Goal: Check status: Check status

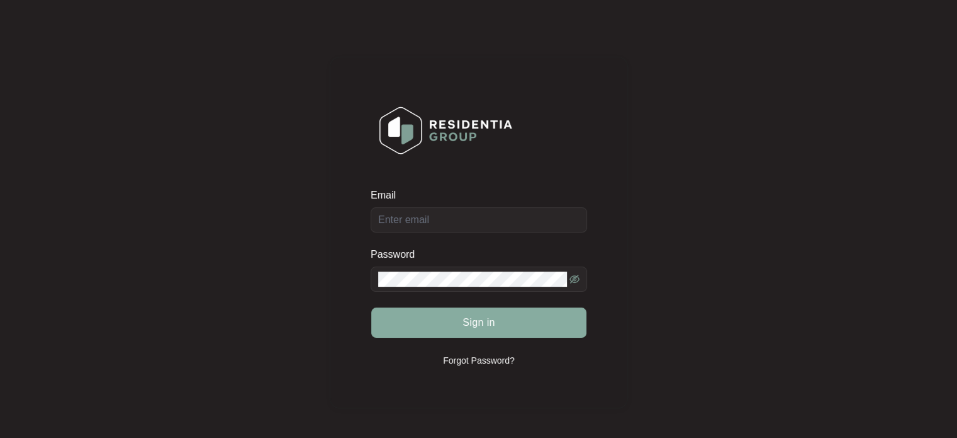
click at [415, 313] on button "Sign in" at bounding box center [478, 322] width 215 height 30
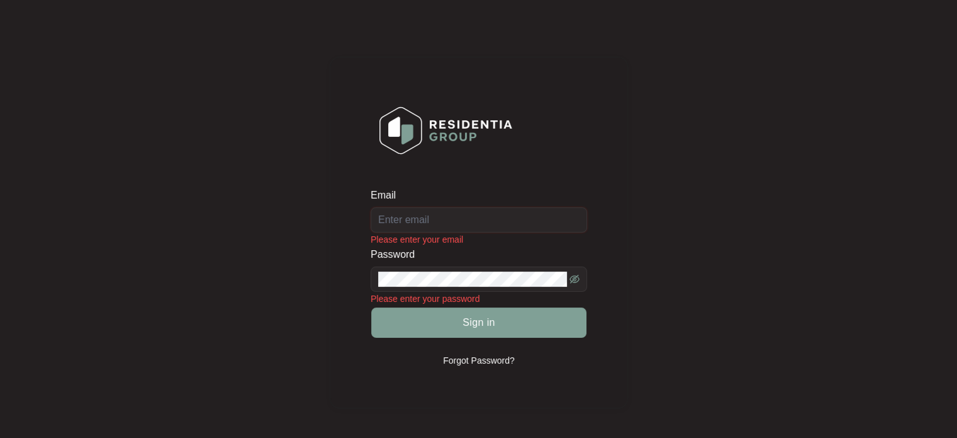
click at [452, 222] on input "Email" at bounding box center [479, 219] width 217 height 25
type input "[EMAIL_ADDRESS][DOMAIN_NAME]"
click at [879, 249] on div "Email [EMAIL_ADDRESS][DOMAIN_NAME] Password Please enter your password Sign in …" at bounding box center [479, 232] width 932 height 439
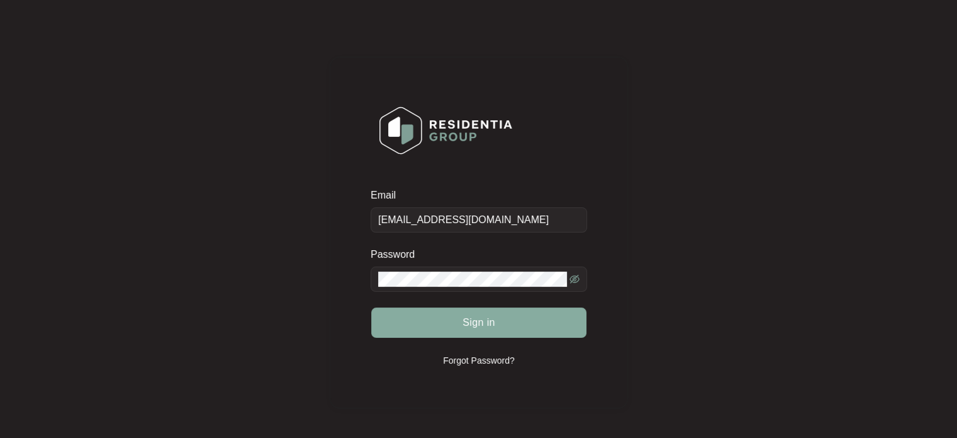
click at [412, 328] on button "Sign in" at bounding box center [478, 322] width 215 height 30
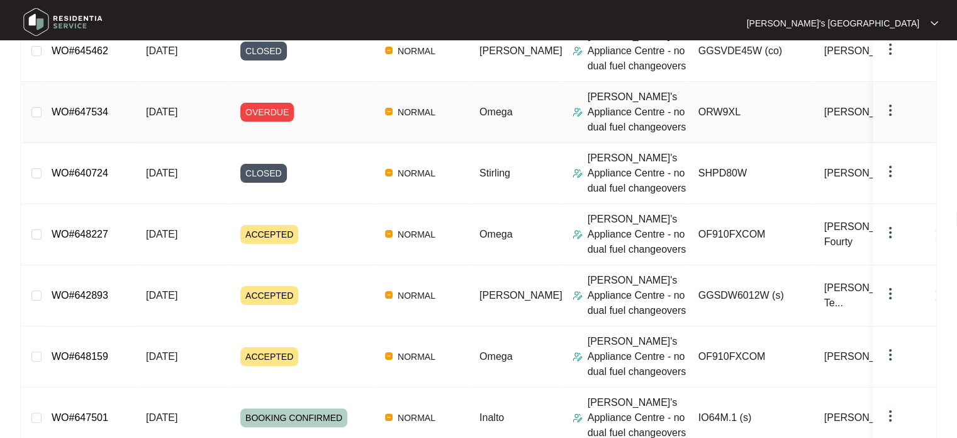
scroll to position [41, 0]
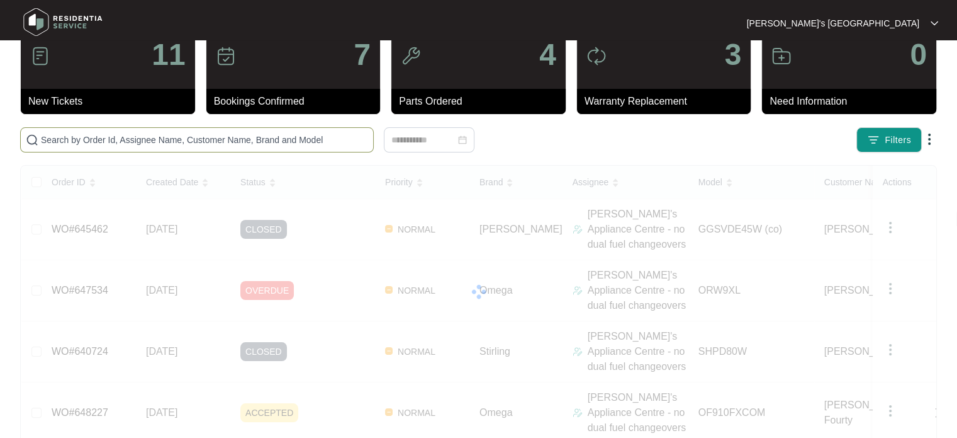
click at [101, 137] on input "text" at bounding box center [204, 140] width 327 height 14
paste input "647501"
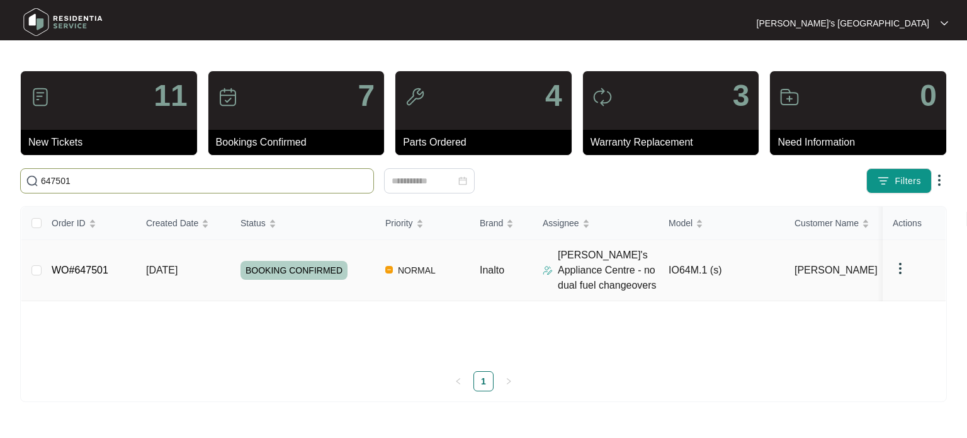
type input "647501"
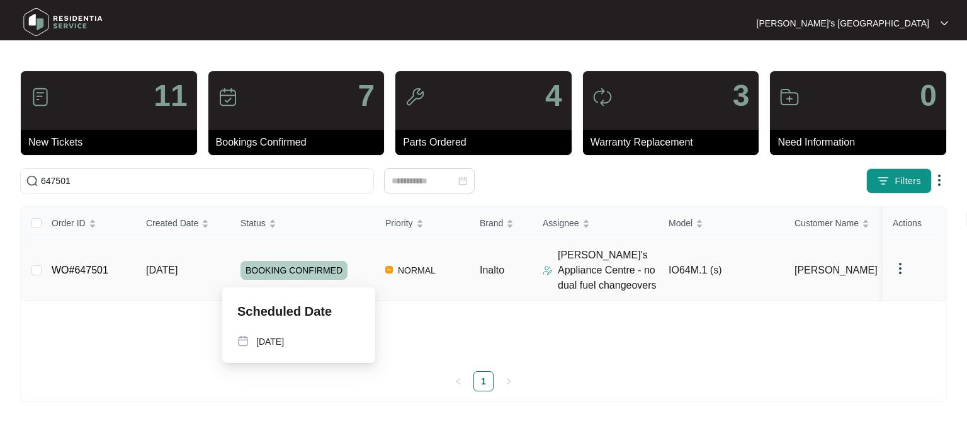
click at [320, 271] on span "BOOKING CONFIRMED" at bounding box center [293, 270] width 107 height 19
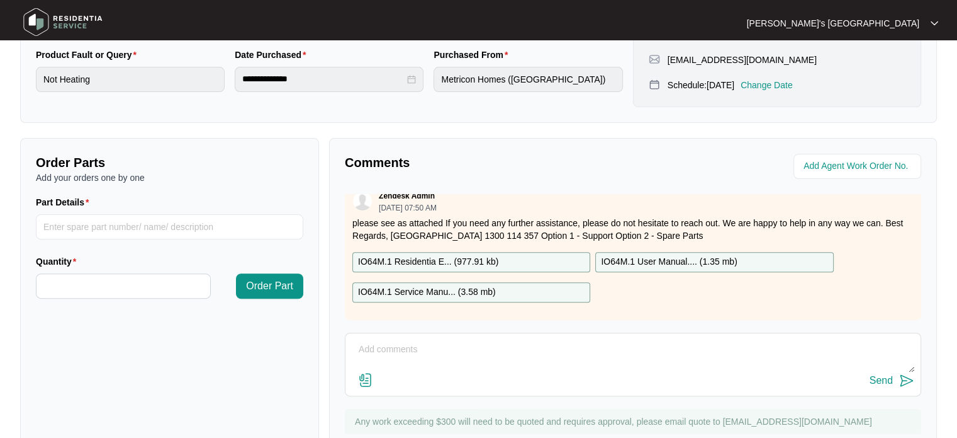
scroll to position [20, 0]
click at [474, 255] on p "IO64M.1 Residentia E... ( 977.91 kb )" at bounding box center [428, 262] width 140 height 14
